Goal: Entertainment & Leisure: Browse casually

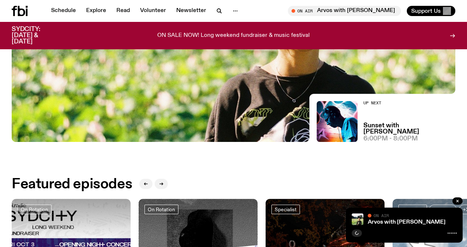
scroll to position [186, 0]
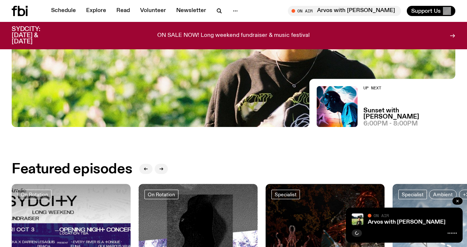
click at [454, 200] on button "button" at bounding box center [458, 200] width 10 height 7
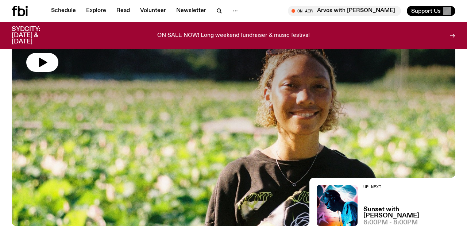
scroll to position [0, 0]
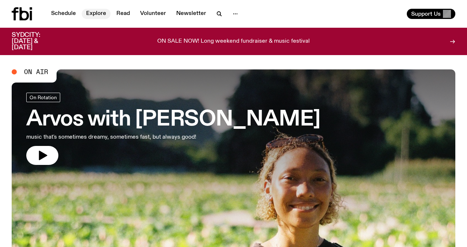
click at [88, 12] on link "Explore" at bounding box center [96, 14] width 29 height 10
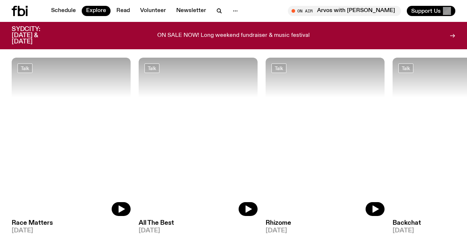
scroll to position [828, 0]
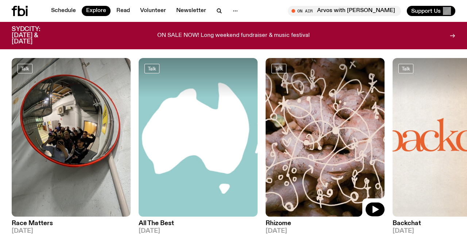
click at [342, 161] on img at bounding box center [325, 137] width 119 height 159
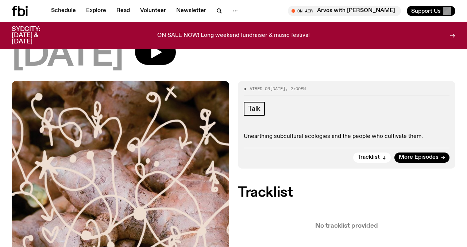
scroll to position [59, 0]
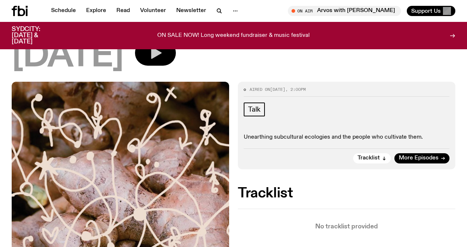
click at [176, 64] on button "button" at bounding box center [155, 53] width 41 height 26
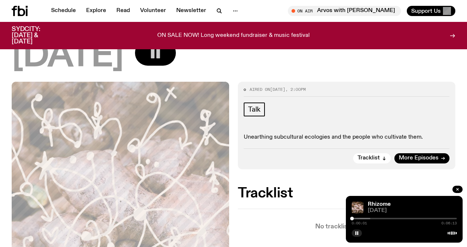
click at [163, 51] on icon "button" at bounding box center [155, 53] width 15 height 15
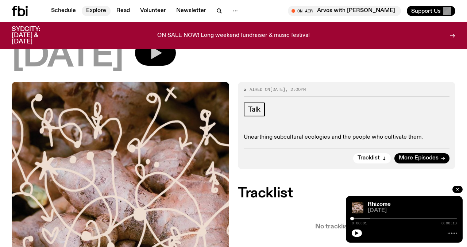
click at [97, 12] on link "Explore" at bounding box center [96, 11] width 29 height 10
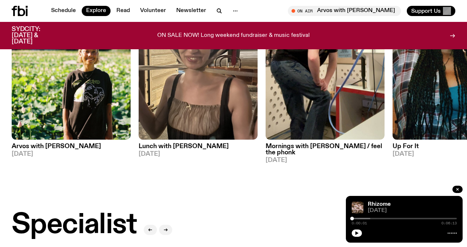
scroll to position [378, 0]
